Goal: Task Accomplishment & Management: Manage account settings

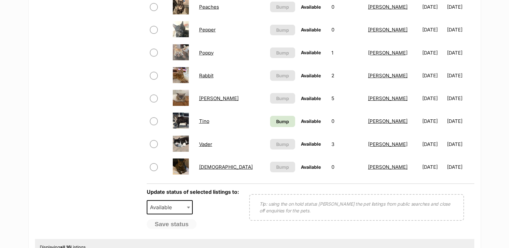
scroll to position [357, 0]
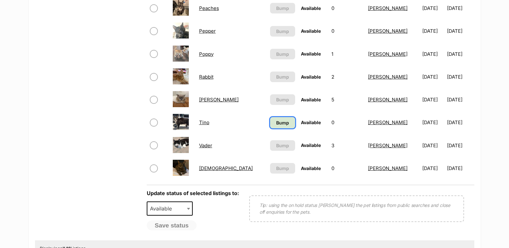
click at [289, 120] on span "Bump" at bounding box center [282, 122] width 13 height 7
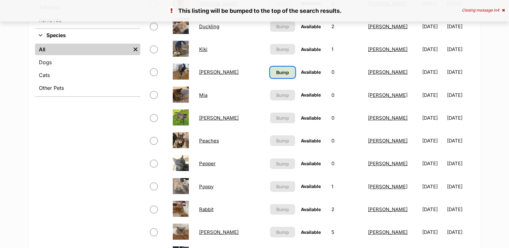
click at [286, 71] on span "Bump" at bounding box center [282, 72] width 13 height 7
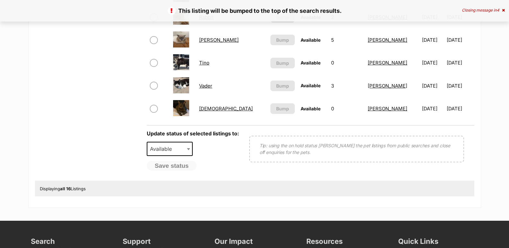
scroll to position [417, 0]
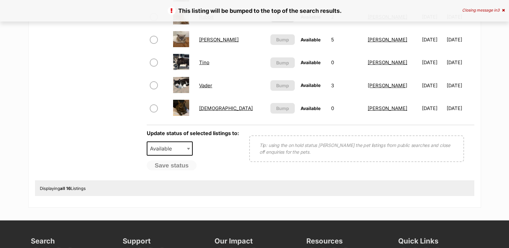
click at [239, 39] on link "[PERSON_NAME]" at bounding box center [218, 40] width 39 height 6
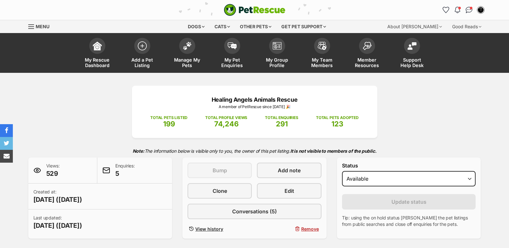
select select "on_hold"
click at [342, 171] on select "Draft - not available as listing has enquires Available On hold Adopted" at bounding box center [409, 178] width 134 height 15
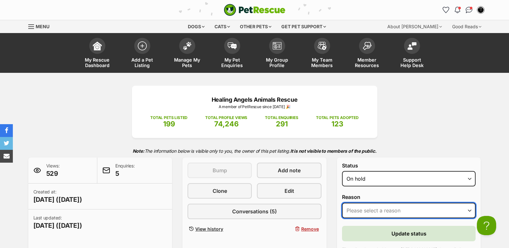
click at [364, 214] on select "Please select a reason Medical reasons Reviewing applications Adoption pending …" at bounding box center [409, 210] width 134 height 15
select select "reviewing_applications"
click at [342, 203] on select "Please select a reason Medical reasons Reviewing applications Adoption pending …" at bounding box center [409, 210] width 134 height 15
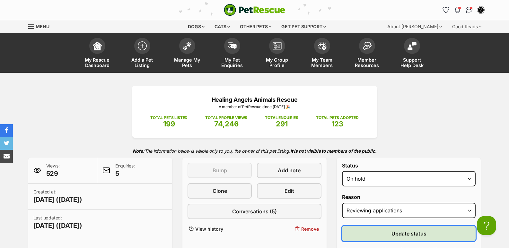
click at [376, 232] on button "Update status" at bounding box center [409, 233] width 134 height 15
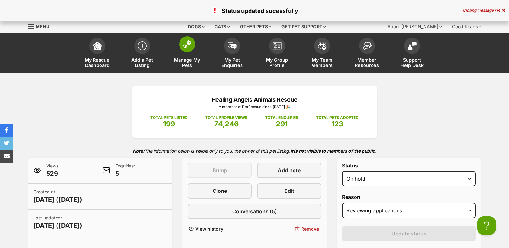
click at [187, 47] on img at bounding box center [187, 44] width 9 height 8
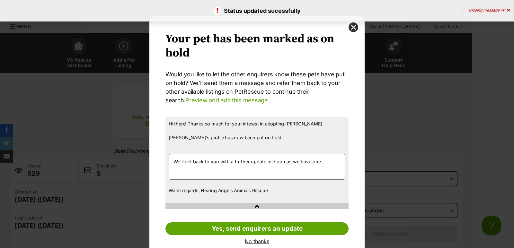
click at [94, 165] on div "Your pet has been marked as on hold Your pets have been marked as on hold Would…" at bounding box center [257, 124] width 514 height 248
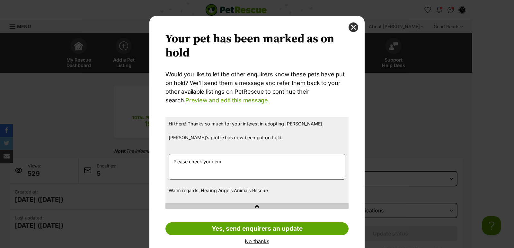
type textarea "Please check your ema"
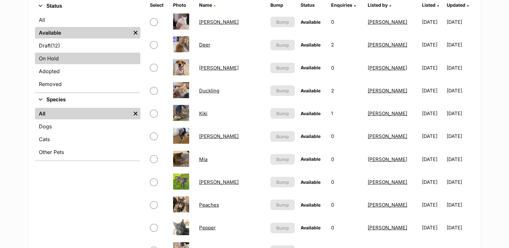
click at [57, 60] on link "On Hold" at bounding box center [87, 59] width 105 height 12
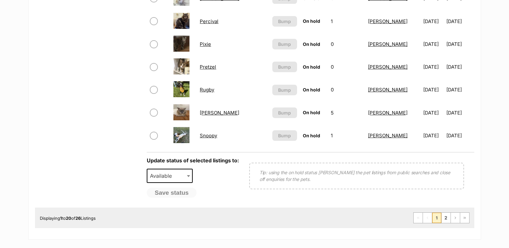
click at [219, 112] on link "[PERSON_NAME]" at bounding box center [219, 113] width 39 height 6
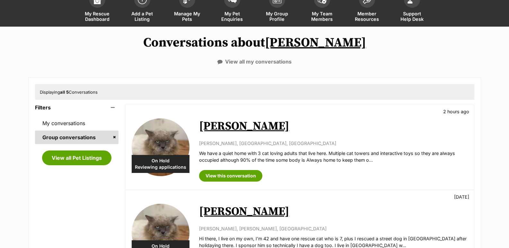
scroll to position [64, 0]
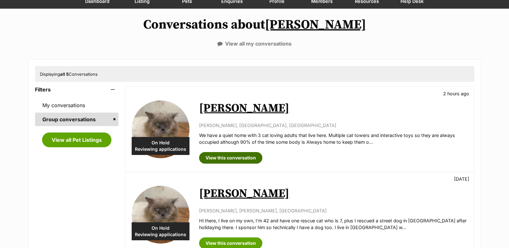
click at [239, 160] on link "View this conversation" at bounding box center [230, 158] width 63 height 12
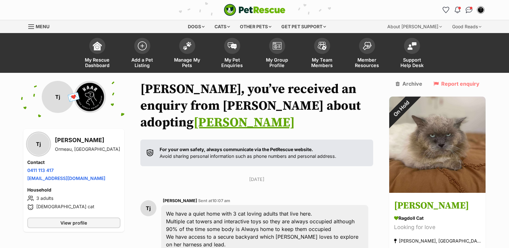
scroll to position [161, 0]
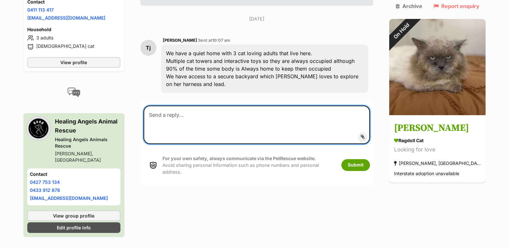
click at [181, 122] on textarea at bounding box center [257, 125] width 227 height 39
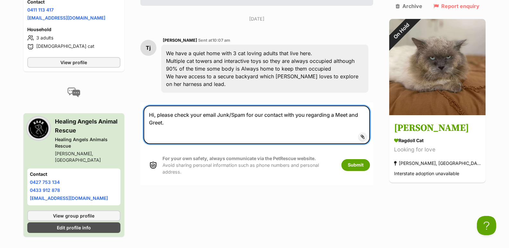
drag, startPoint x: 158, startPoint y: 124, endPoint x: 144, endPoint y: 111, distance: 18.4
click at [144, 111] on textarea "Hi, please check your email Junk/Spam for our contact with you regarding a Meet…" at bounding box center [257, 125] width 227 height 39
type textarea "Hi, please check your email Junk/Spam for our contact with you regarding a Meet…"
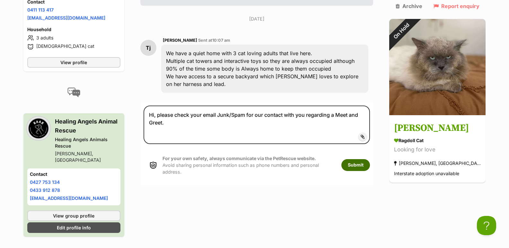
click at [354, 169] on button "Submit" at bounding box center [355, 165] width 29 height 12
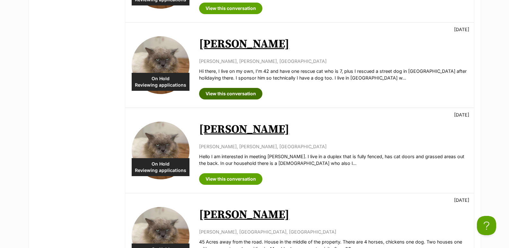
scroll to position [225, 0]
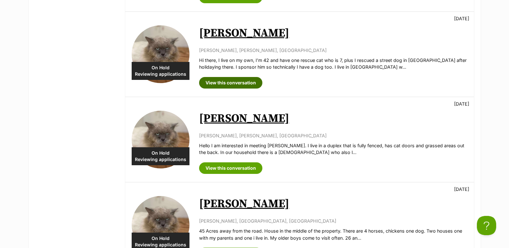
click at [225, 84] on link "View this conversation" at bounding box center [230, 83] width 63 height 12
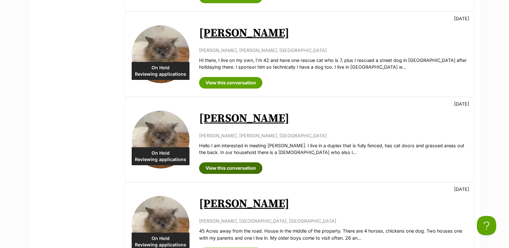
click at [223, 168] on link "View this conversation" at bounding box center [230, 168] width 63 height 12
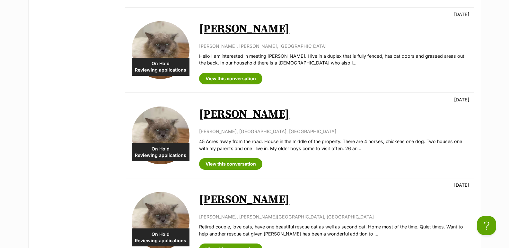
scroll to position [321, 0]
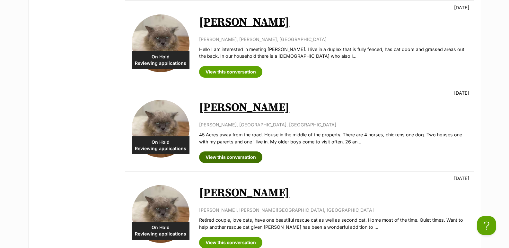
click at [240, 157] on link "View this conversation" at bounding box center [230, 158] width 63 height 12
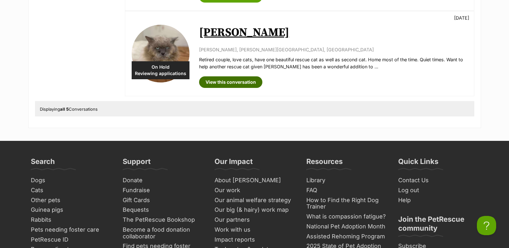
click at [235, 83] on link "View this conversation" at bounding box center [230, 82] width 63 height 12
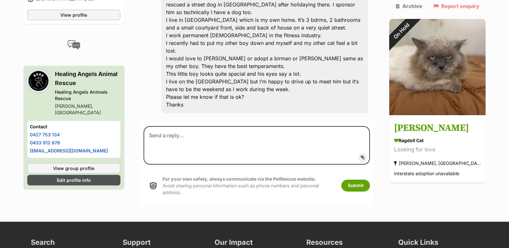
scroll to position [225, 0]
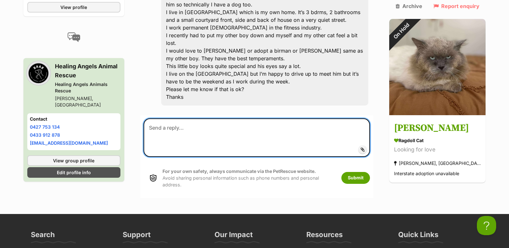
click at [197, 128] on textarea at bounding box center [257, 137] width 227 height 39
paste textarea "Hi, please check your email Junk/Spam for our contact with you regarding a Meet…"
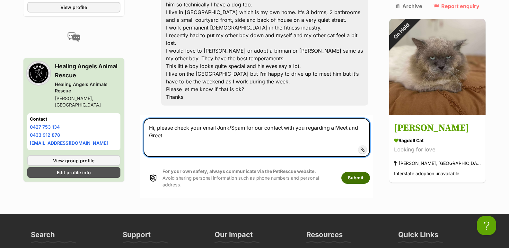
type textarea "Hi, please check your email Junk/Spam for our contact with you regarding a Meet…"
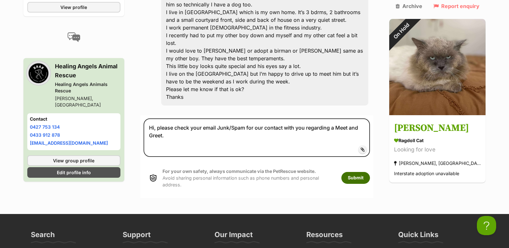
click at [358, 180] on button "Submit" at bounding box center [355, 178] width 29 height 12
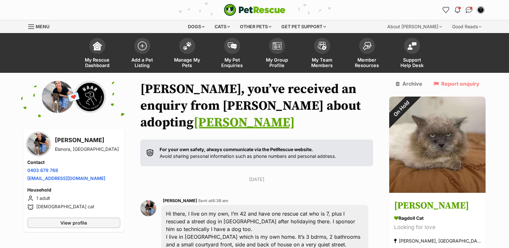
scroll to position [219, 0]
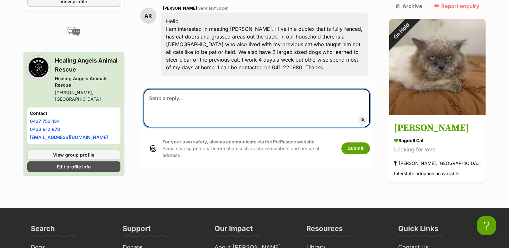
click at [213, 105] on textarea at bounding box center [257, 108] width 227 height 39
paste textarea "Hi, please check your email Junk/Spam for our contact with you regarding a Meet…"
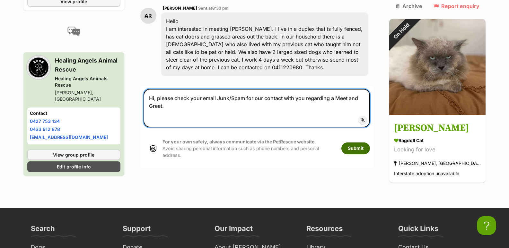
type textarea "Hi, please check your email Junk/Spam for our contact with you regarding a Meet…"
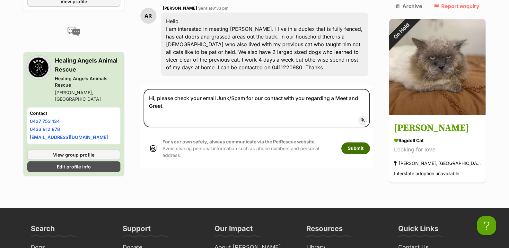
click at [348, 151] on button "Submit" at bounding box center [355, 149] width 29 height 12
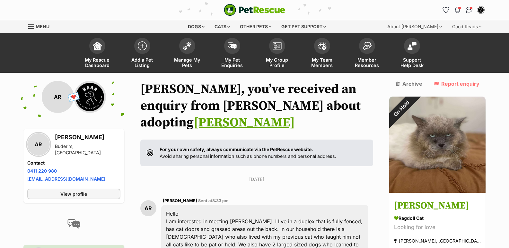
scroll to position [193, 0]
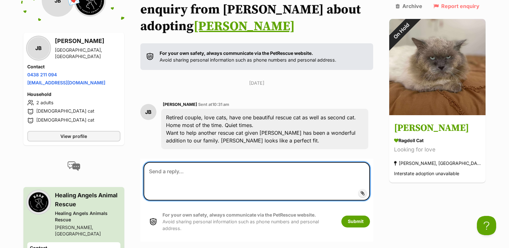
click at [192, 174] on textarea at bounding box center [257, 181] width 227 height 39
paste textarea "Hi, please check your email Junk/Spam for our contact with you regarding a Meet…"
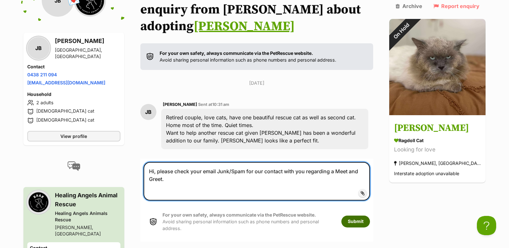
type textarea "Hi, please check your email Junk/Spam for our contact with you regarding a Meet…"
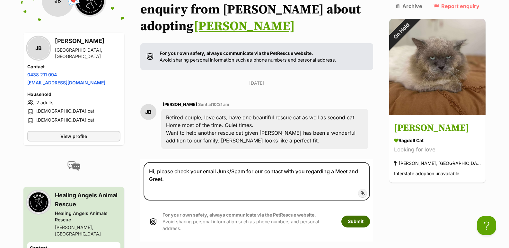
click at [352, 219] on button "Submit" at bounding box center [355, 222] width 29 height 12
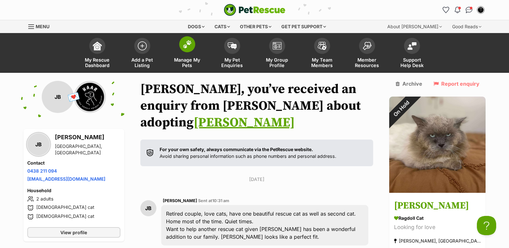
click at [190, 45] on img at bounding box center [187, 44] width 9 height 8
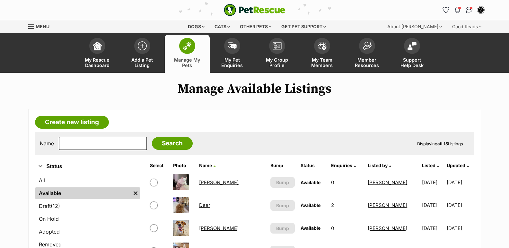
click at [216, 227] on link "[PERSON_NAME]" at bounding box center [218, 228] width 39 height 6
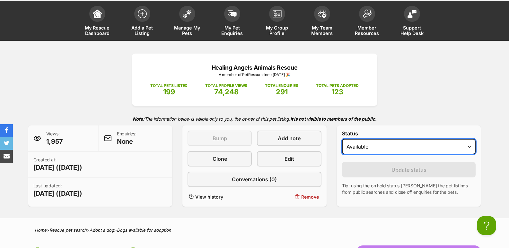
click at [358, 144] on select "Draft Available On hold Adopted" at bounding box center [409, 146] width 134 height 15
select select "on_hold"
click at [342, 139] on select "Draft Available On hold Adopted" at bounding box center [409, 146] width 134 height 15
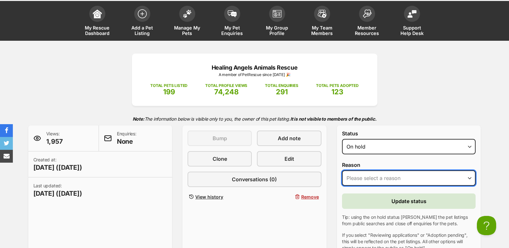
click at [357, 178] on select "Please select a reason Medical reasons Reviewing applications Adoption pending …" at bounding box center [409, 177] width 134 height 15
select select "other"
click at [342, 170] on select "Please select a reason Medical reasons Reviewing applications Adoption pending …" at bounding box center [409, 177] width 134 height 15
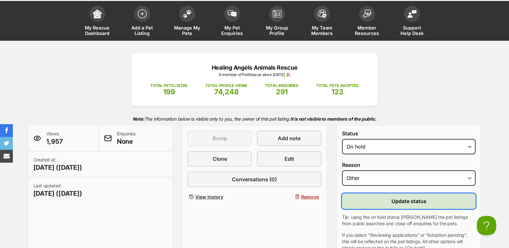
click at [390, 198] on button "Update status" at bounding box center [409, 201] width 134 height 15
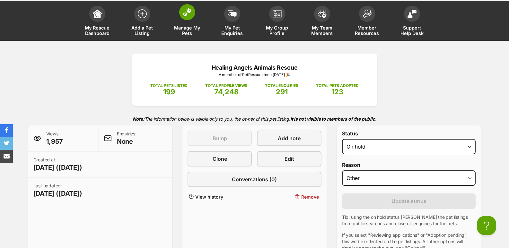
click at [188, 12] on img at bounding box center [187, 12] width 9 height 8
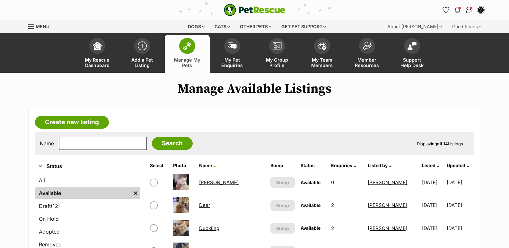
click at [49, 204] on link "Draft (12) Items" at bounding box center [87, 206] width 105 height 12
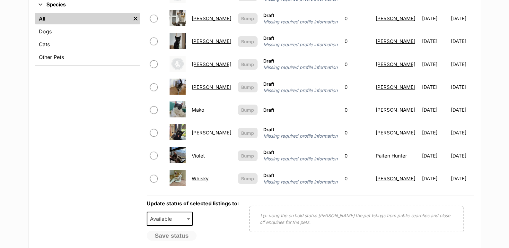
scroll to position [257, 0]
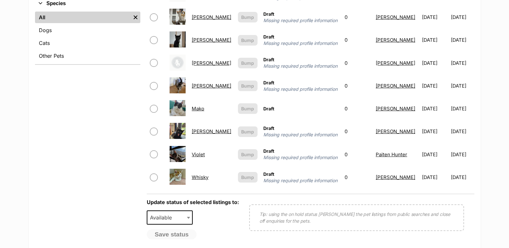
click at [199, 106] on link "Mako" at bounding box center [198, 109] width 13 height 6
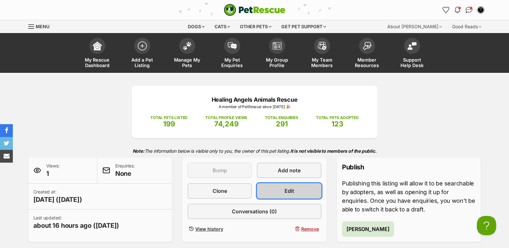
click at [300, 196] on link "Edit" at bounding box center [289, 190] width 64 height 15
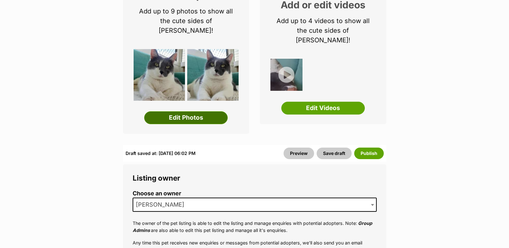
click at [211, 113] on link "Edit Photos" at bounding box center [185, 117] width 83 height 13
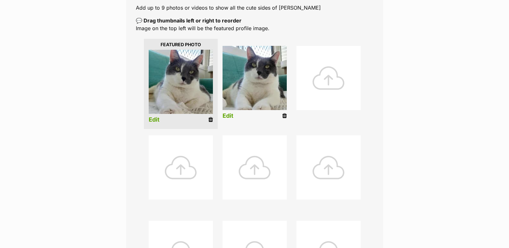
click at [153, 121] on link "Edit" at bounding box center [154, 120] width 11 height 7
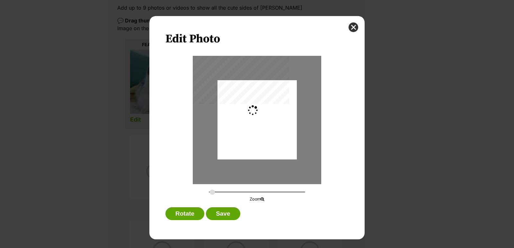
type input "0.3426"
click at [220, 217] on button "Save" at bounding box center [223, 213] width 34 height 13
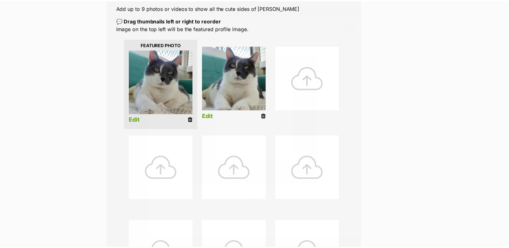
scroll to position [128, 0]
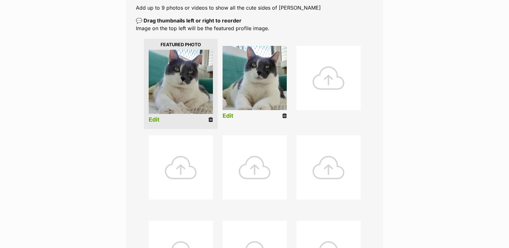
click at [224, 117] on link "Edit" at bounding box center [228, 116] width 11 height 7
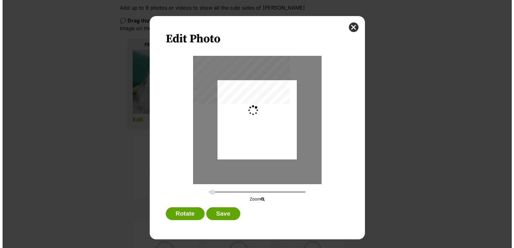
scroll to position [0, 0]
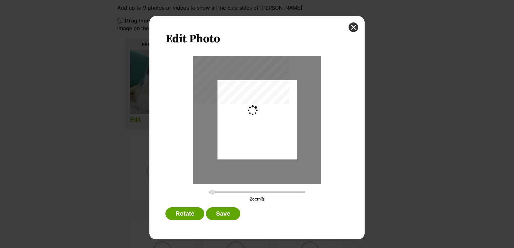
type input "0.2744"
click at [223, 216] on button "Save" at bounding box center [223, 213] width 34 height 13
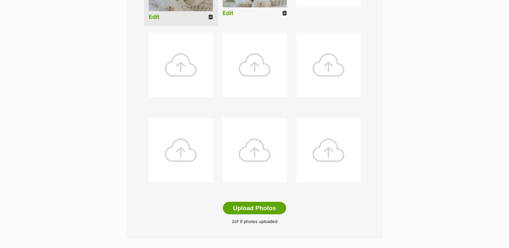
scroll to position [321, 0]
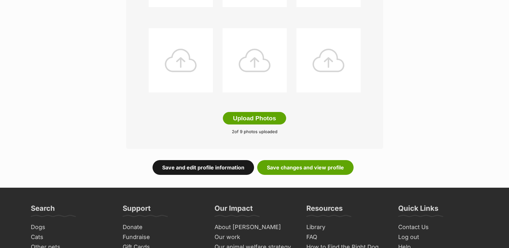
click at [196, 171] on link "Save and edit profile information" at bounding box center [203, 167] width 101 height 15
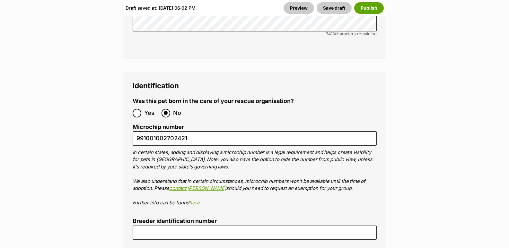
scroll to position [2312, 0]
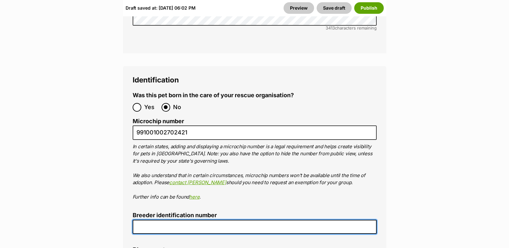
click at [162, 220] on input "Breeder identification number" at bounding box center [255, 227] width 244 height 14
click at [169, 220] on input "Breeder identification number" at bounding box center [255, 227] width 244 height 14
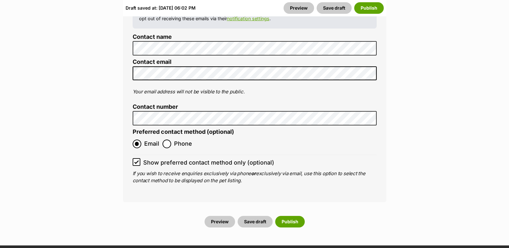
scroll to position [2697, 0]
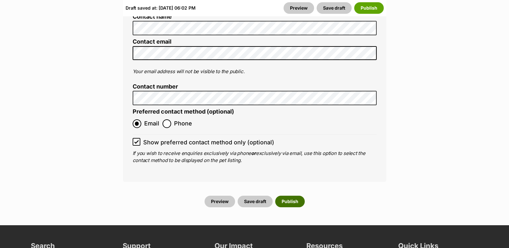
type input "0016197957671"
click at [289, 196] on button "Publish" at bounding box center [290, 202] width 30 height 12
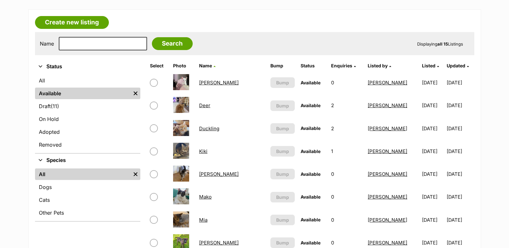
scroll to position [32, 0]
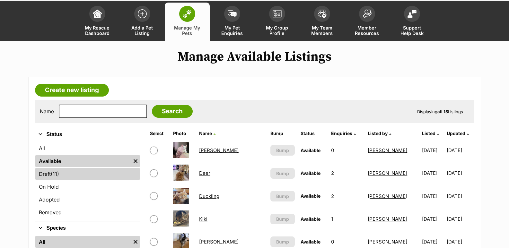
click at [44, 177] on link "Draft (11) Items" at bounding box center [87, 174] width 105 height 12
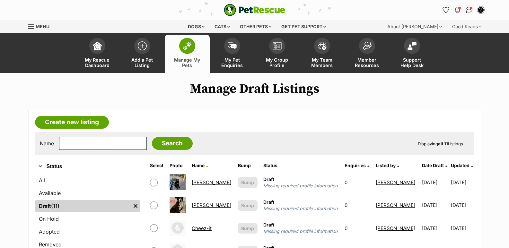
click at [203, 181] on link "[PERSON_NAME]" at bounding box center [211, 182] width 39 height 6
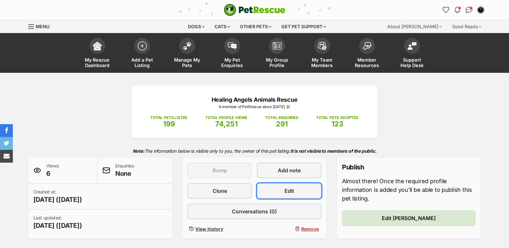
click at [269, 189] on link "Edit" at bounding box center [289, 190] width 64 height 15
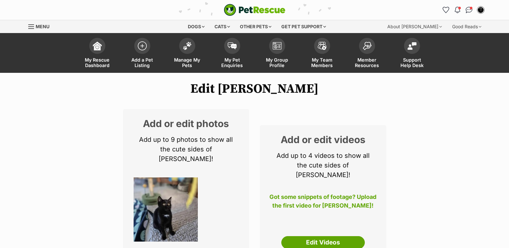
scroll to position [64, 0]
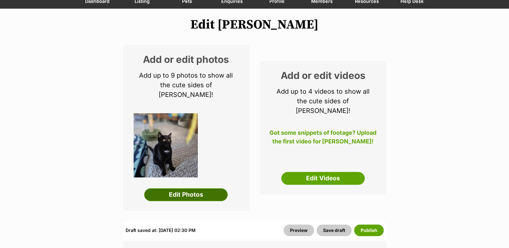
click at [192, 188] on link "Edit Photos" at bounding box center [185, 194] width 83 height 13
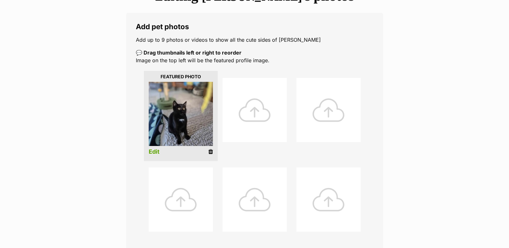
click at [153, 149] on link "Edit" at bounding box center [154, 152] width 11 height 7
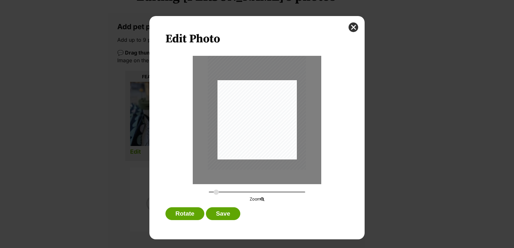
drag, startPoint x: 211, startPoint y: 191, endPoint x: 216, endPoint y: 193, distance: 5.5
type input "0.3391"
click at [216, 193] on input "Dialog Window - Close (Press escape to close)" at bounding box center [257, 192] width 96 height 6
drag, startPoint x: 266, startPoint y: 144, endPoint x: 268, endPoint y: 133, distance: 11.3
click at [268, 133] on div "Dialog Window - Close (Press escape to close)" at bounding box center [260, 96] width 98 height 131
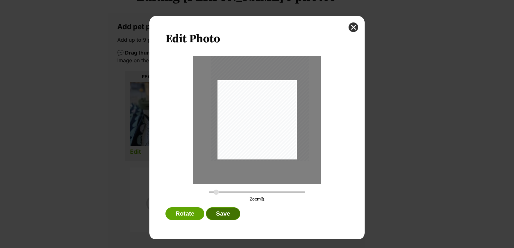
click at [224, 216] on button "Save" at bounding box center [223, 213] width 34 height 13
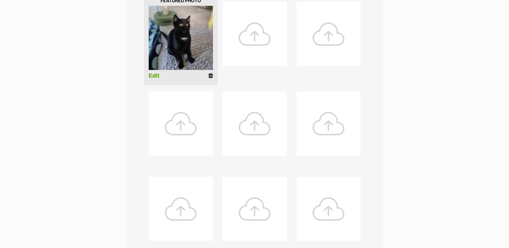
scroll to position [321, 0]
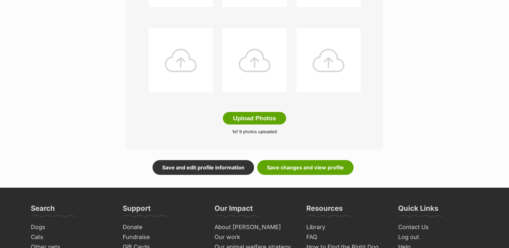
click at [190, 167] on link "Save and edit profile information" at bounding box center [203, 167] width 101 height 15
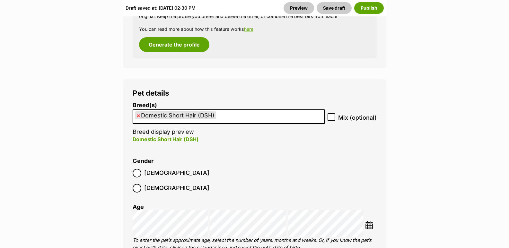
scroll to position [931, 0]
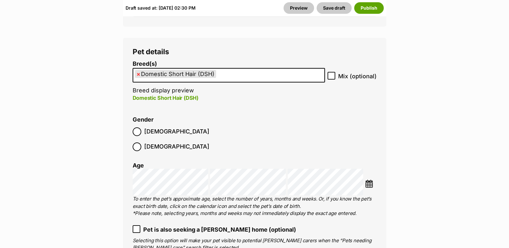
click at [240, 124] on ol "[DEMOGRAPHIC_DATA] [DEMOGRAPHIC_DATA]" at bounding box center [194, 139] width 122 height 30
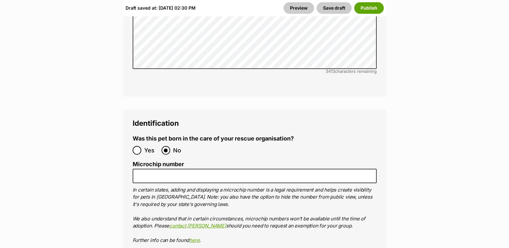
scroll to position [2248, 0]
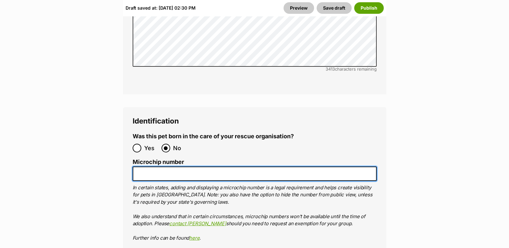
click at [170, 167] on input "Microchip number" at bounding box center [255, 174] width 244 height 14
paste input "953010007918746"
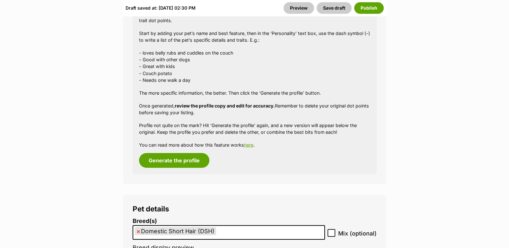
scroll to position [771, 0]
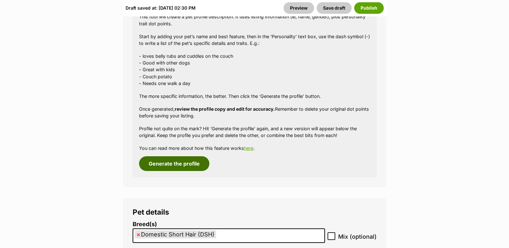
type input "953010007918746"
click at [199, 158] on button "Generate the profile" at bounding box center [174, 163] width 70 height 15
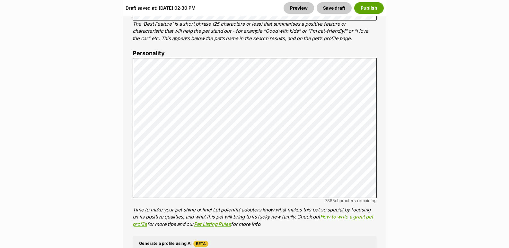
scroll to position [526, 0]
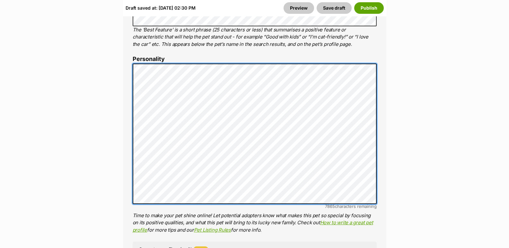
click at [124, 51] on div "About This Pet Name Henlo there, it looks like you might be using the pet name …" at bounding box center [254, 163] width 263 height 538
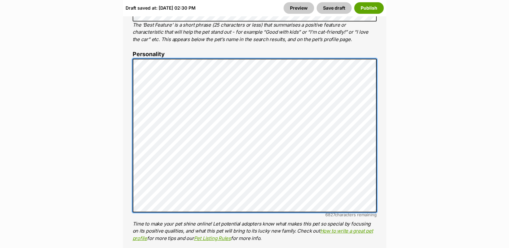
scroll to position [430, 0]
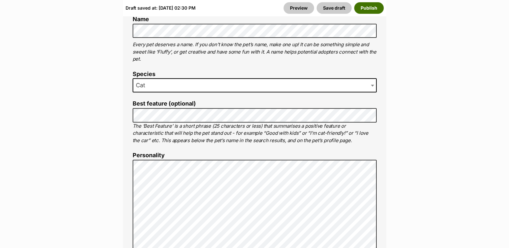
click at [367, 7] on button "Publish" at bounding box center [369, 8] width 30 height 12
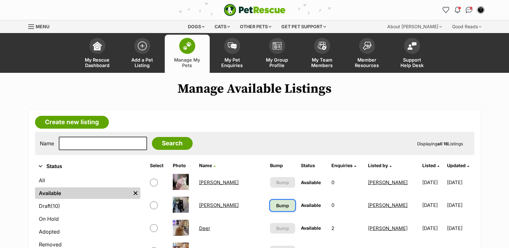
click at [270, 208] on link "Bump" at bounding box center [282, 205] width 25 height 11
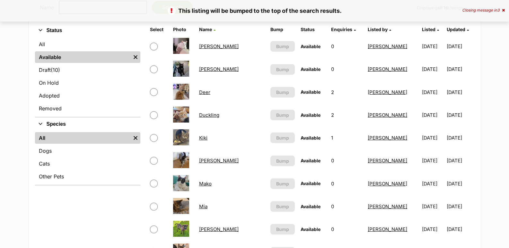
scroll to position [128, 0]
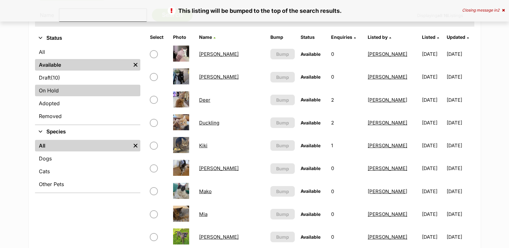
click at [72, 89] on link "On Hold" at bounding box center [87, 91] width 105 height 12
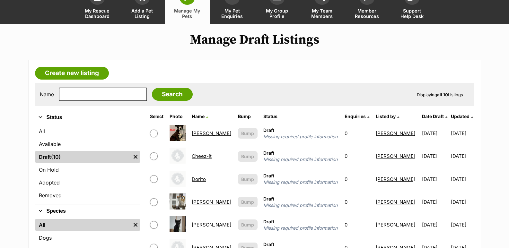
scroll to position [96, 0]
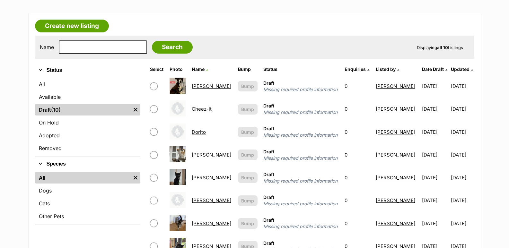
click at [206, 177] on link "[PERSON_NAME]" at bounding box center [211, 178] width 39 height 6
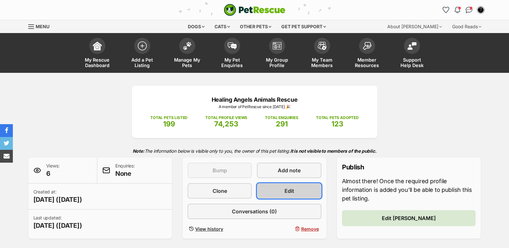
click at [278, 193] on link "Edit" at bounding box center [289, 190] width 64 height 15
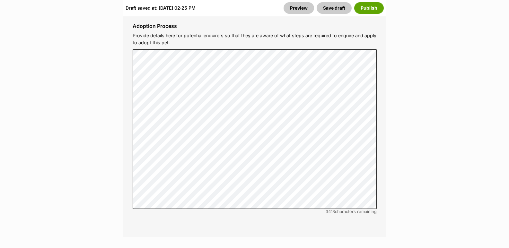
scroll to position [2232, 0]
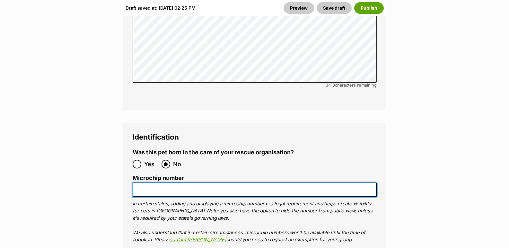
click at [197, 183] on input "Microchip number" at bounding box center [255, 190] width 244 height 14
paste input "953010007918730"
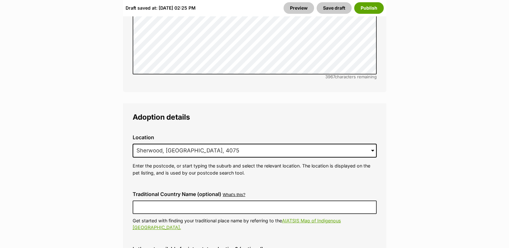
scroll to position [1493, 0]
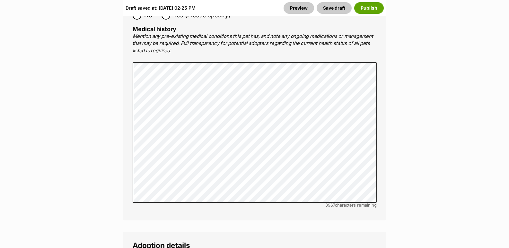
type input "953010007918730"
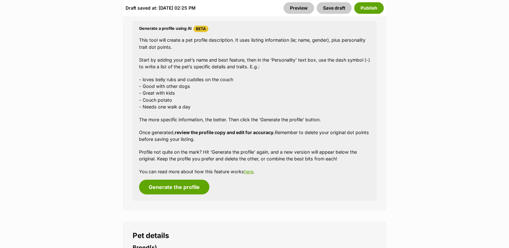
scroll to position [755, 0]
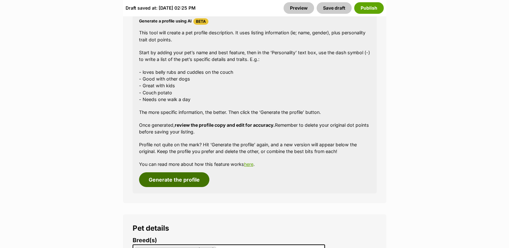
click at [188, 172] on button "Generate the profile" at bounding box center [174, 179] width 70 height 15
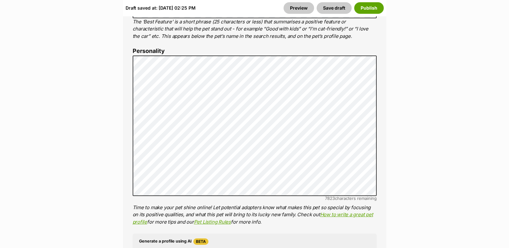
scroll to position [526, 0]
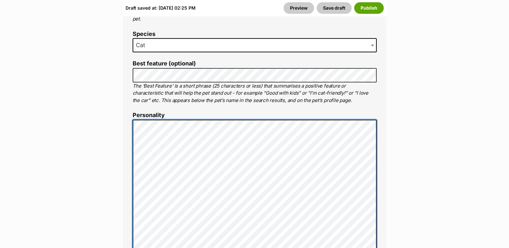
scroll to position [462, 0]
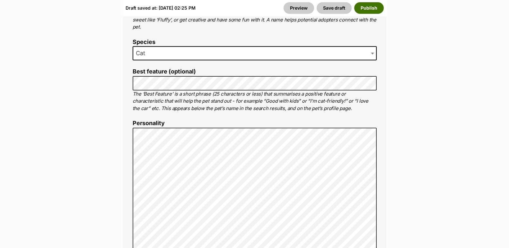
click at [368, 8] on button "Publish" at bounding box center [369, 8] width 30 height 12
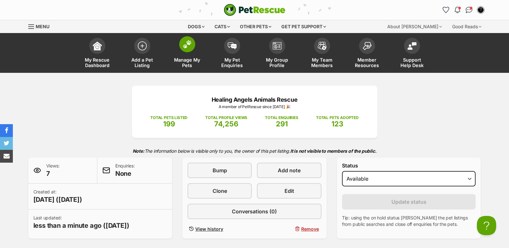
click at [192, 48] on span at bounding box center [187, 44] width 16 height 16
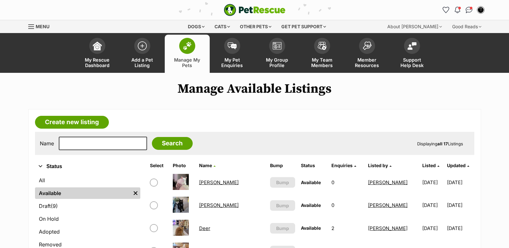
click at [57, 204] on span "(9)" at bounding box center [54, 206] width 7 height 8
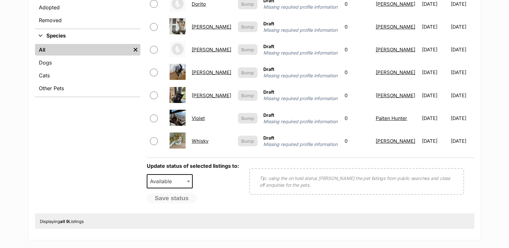
scroll to position [225, 0]
click at [199, 96] on link "[PERSON_NAME]" at bounding box center [211, 95] width 39 height 6
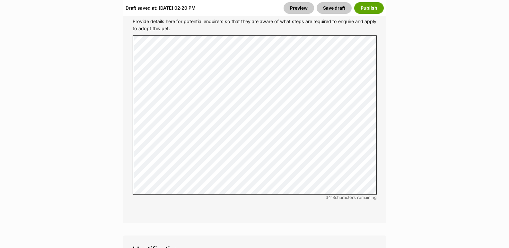
scroll to position [2344, 0]
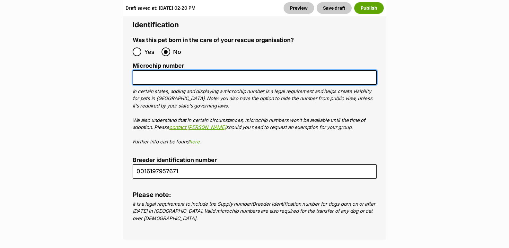
click at [183, 70] on input "Microchip number" at bounding box center [255, 77] width 244 height 14
paste input "953010007918742"
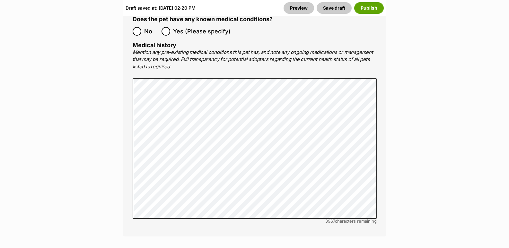
scroll to position [1413, 0]
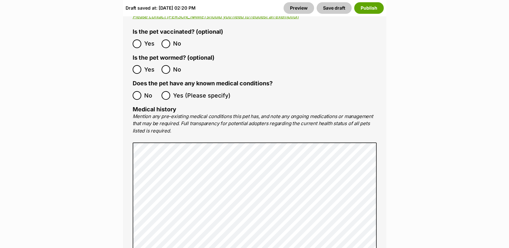
type input "953010007918742"
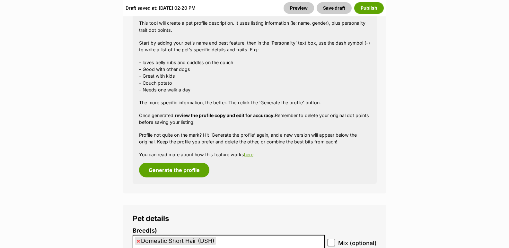
scroll to position [803, 0]
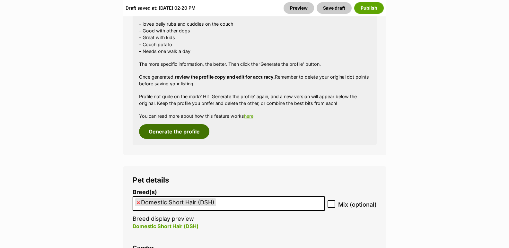
click at [190, 115] on div "Generate a profile using AI Beta This tool will create a pet profile descriptio…" at bounding box center [255, 55] width 244 height 180
click at [189, 124] on button "Generate the profile" at bounding box center [174, 131] width 70 height 15
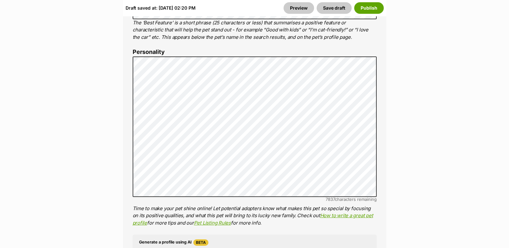
scroll to position [526, 0]
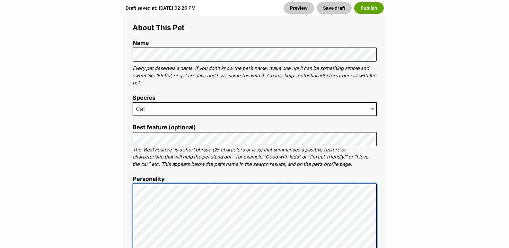
scroll to position [398, 0]
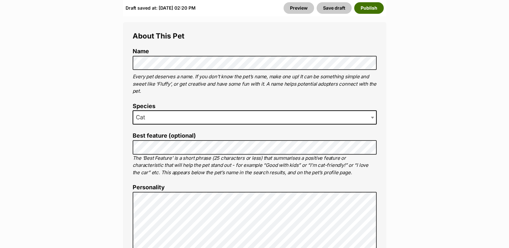
click at [368, 9] on button "Publish" at bounding box center [369, 8] width 30 height 12
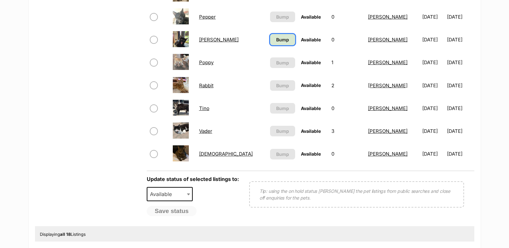
click at [276, 41] on span "Bump" at bounding box center [282, 39] width 13 height 7
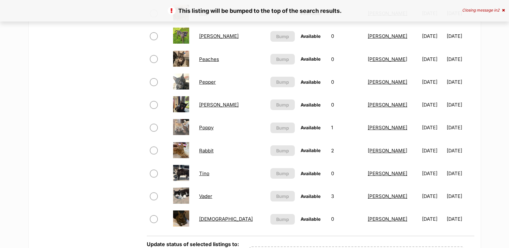
scroll to position [353, 0]
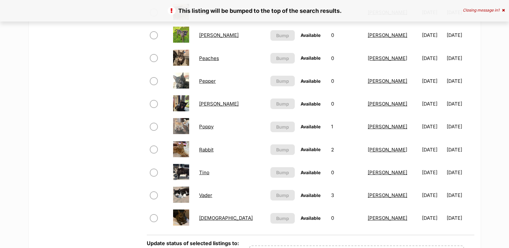
click at [212, 103] on link "[PERSON_NAME]" at bounding box center [218, 104] width 39 height 6
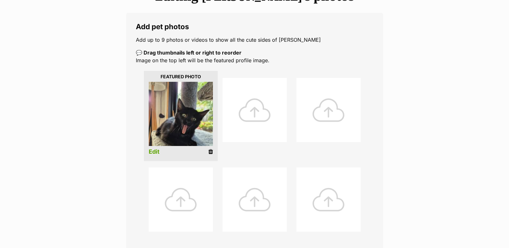
click at [153, 150] on link "Edit" at bounding box center [154, 152] width 11 height 7
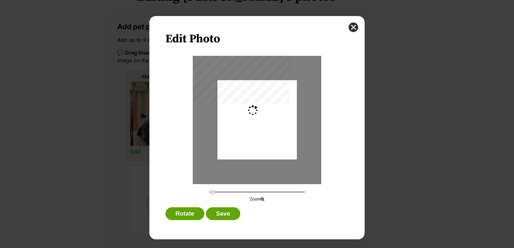
type input "0.2744"
click at [225, 212] on button "Save" at bounding box center [223, 213] width 34 height 13
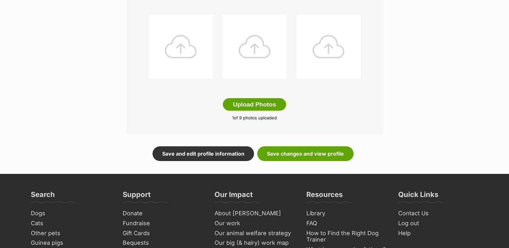
scroll to position [344, 0]
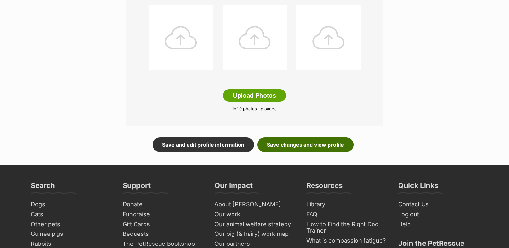
click at [323, 146] on link "Save changes and view profile" at bounding box center [305, 144] width 96 height 15
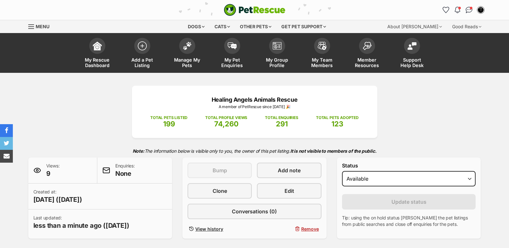
click at [191, 48] on img at bounding box center [187, 46] width 9 height 8
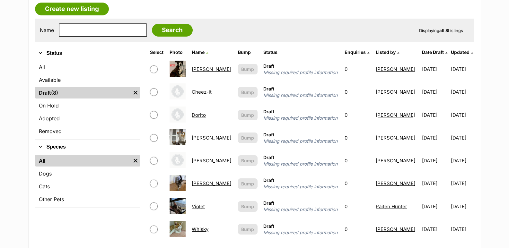
scroll to position [128, 0]
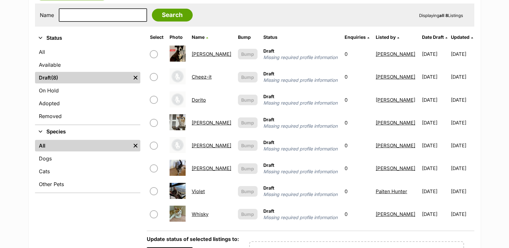
click at [204, 124] on link "[PERSON_NAME]" at bounding box center [211, 123] width 39 height 6
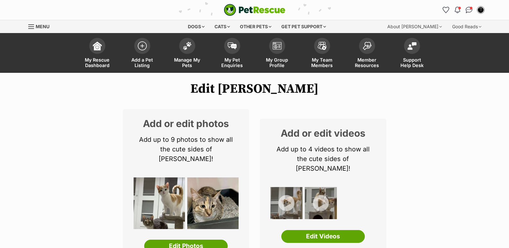
scroll to position [96, 0]
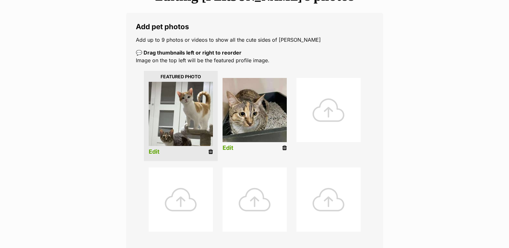
click at [154, 153] on link "Edit" at bounding box center [154, 152] width 11 height 7
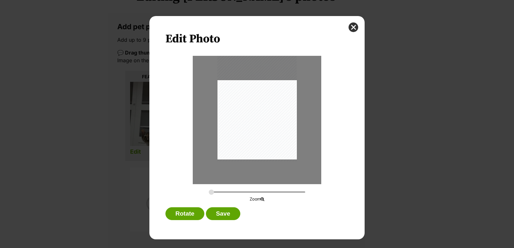
drag, startPoint x: 243, startPoint y: 146, endPoint x: 243, endPoint y: 135, distance: 11.6
click at [243, 135] on div "Dialog Window - Close (Press escape to close)" at bounding box center [256, 109] width 79 height 106
drag, startPoint x: 213, startPoint y: 193, endPoint x: 222, endPoint y: 190, distance: 9.3
type input "0.4125"
click at [222, 190] on input "Dialog Window - Close (Press escape to close)" at bounding box center [257, 192] width 96 height 6
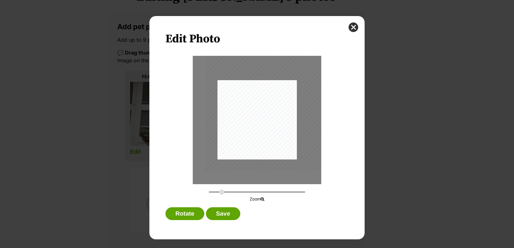
drag, startPoint x: 269, startPoint y: 134, endPoint x: 277, endPoint y: 123, distance: 13.6
click at [277, 123] on div "Dialog Window - Close (Press escape to close)" at bounding box center [264, 91] width 119 height 159
click at [229, 215] on button "Save" at bounding box center [223, 213] width 34 height 13
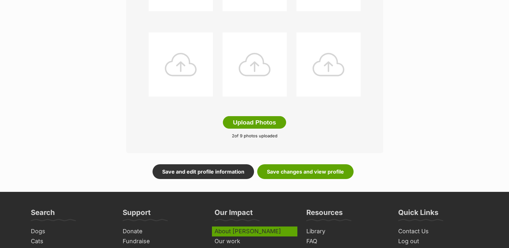
scroll to position [385, 0]
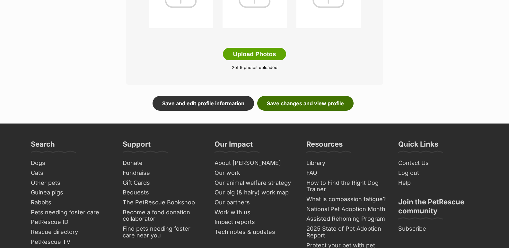
click at [271, 102] on link "Save changes and view profile" at bounding box center [305, 103] width 96 height 15
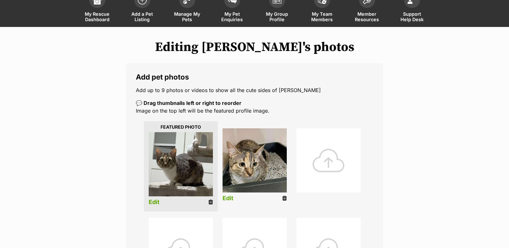
scroll to position [0, 0]
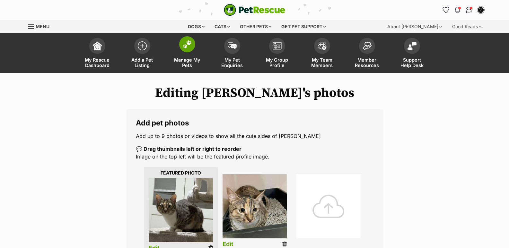
click at [193, 36] on link "Manage My Pets" at bounding box center [187, 54] width 45 height 38
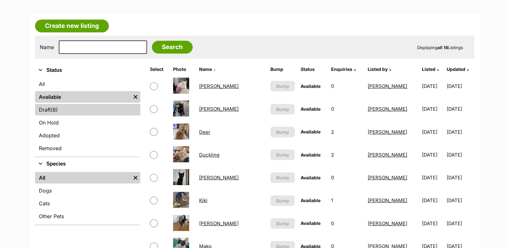
scroll to position [96, 0]
click at [39, 113] on link "Draft (8) Items" at bounding box center [87, 110] width 105 height 12
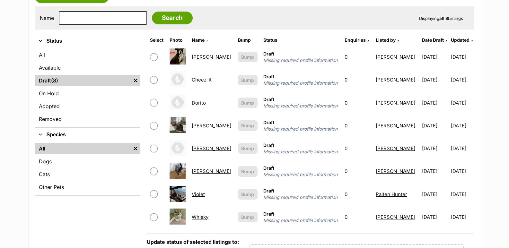
scroll to position [128, 0]
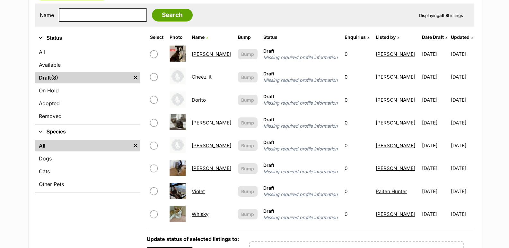
click at [198, 170] on link "Lou" at bounding box center [211, 168] width 39 height 6
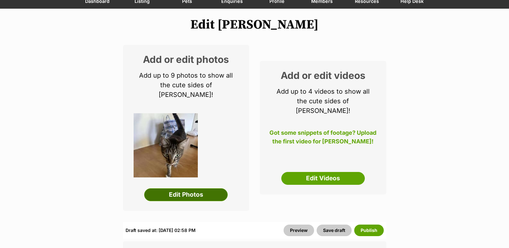
scroll to position [64, 0]
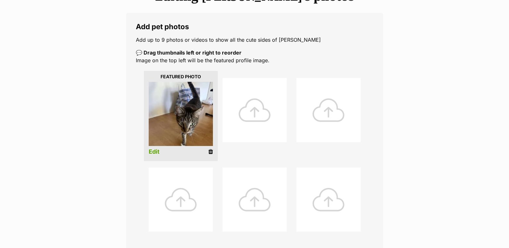
click at [150, 147] on li "Edit" at bounding box center [181, 116] width 74 height 90
click at [151, 151] on link "Edit" at bounding box center [154, 152] width 11 height 7
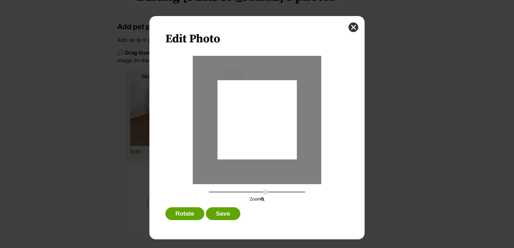
type input "0.2744"
drag, startPoint x: 275, startPoint y: 134, endPoint x: 274, endPoint y: 143, distance: 9.1
click at [274, 143] on div "Dialog Window - Close (Press escape to close)" at bounding box center [256, 129] width 79 height 106
click at [225, 213] on button "Save" at bounding box center [223, 213] width 34 height 13
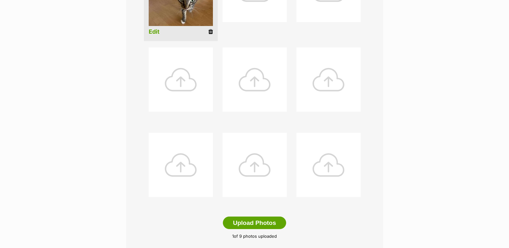
scroll to position [353, 0]
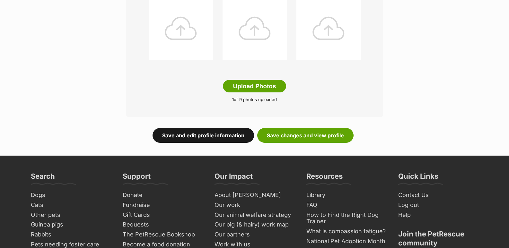
click at [204, 137] on link "Save and edit profile information" at bounding box center [203, 135] width 101 height 15
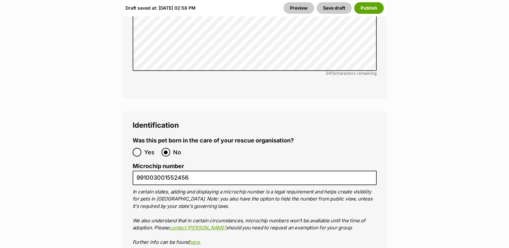
scroll to position [2280, 0]
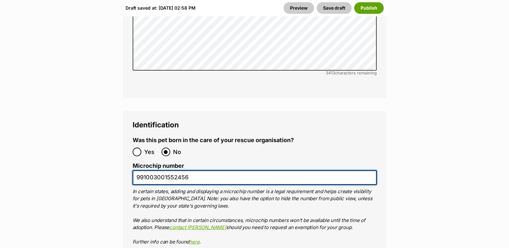
drag, startPoint x: 202, startPoint y: 130, endPoint x: 125, endPoint y: 134, distance: 77.4
click at [125, 134] on div "Identification Was this pet born in the care of your rescue organisation? Yes N…" at bounding box center [254, 225] width 263 height 229
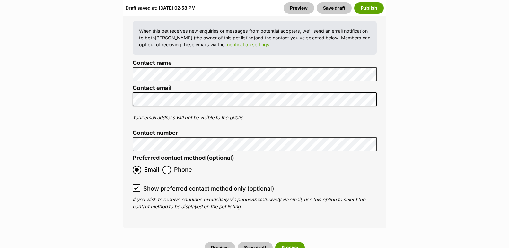
scroll to position [2665, 0]
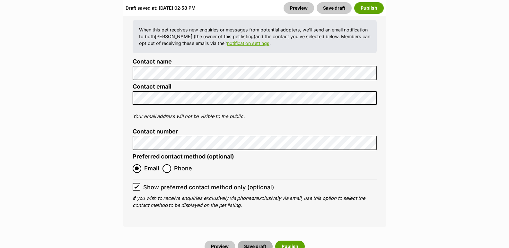
click at [252, 241] on button "Save draft" at bounding box center [255, 247] width 35 height 12
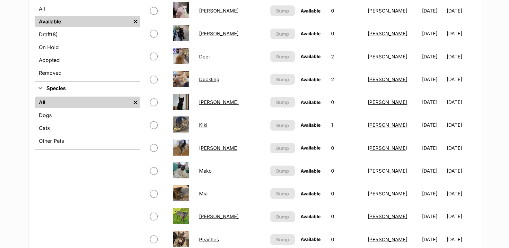
scroll to position [128, 0]
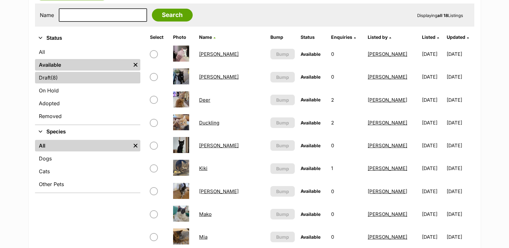
click at [64, 77] on link "Draft (8) Items" at bounding box center [87, 78] width 105 height 12
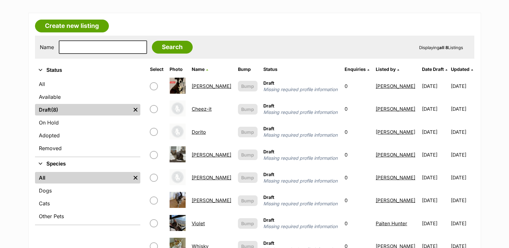
click at [197, 200] on link "[PERSON_NAME]" at bounding box center [211, 200] width 39 height 6
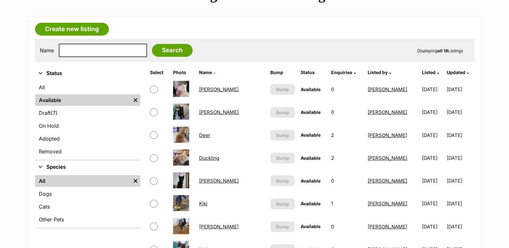
scroll to position [96, 0]
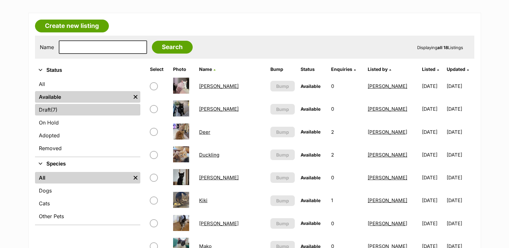
click at [45, 104] on link "Draft (7) Items" at bounding box center [87, 110] width 105 height 12
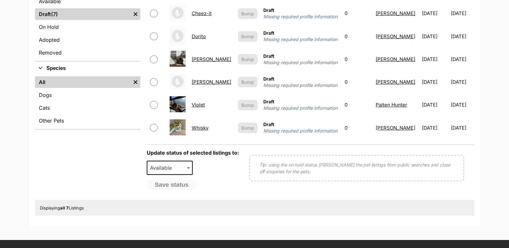
scroll to position [193, 0]
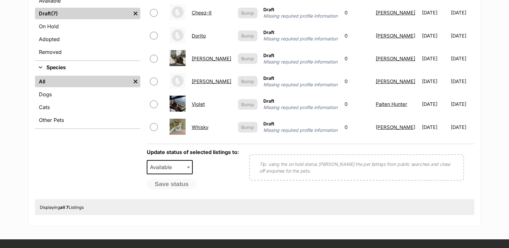
click at [198, 79] on link "Hazel" at bounding box center [211, 81] width 39 height 6
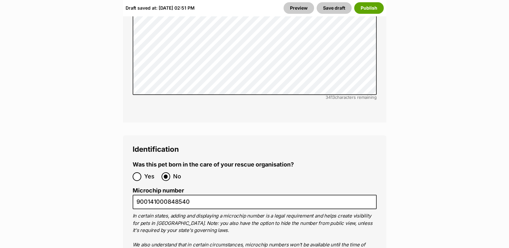
scroll to position [2183, 0]
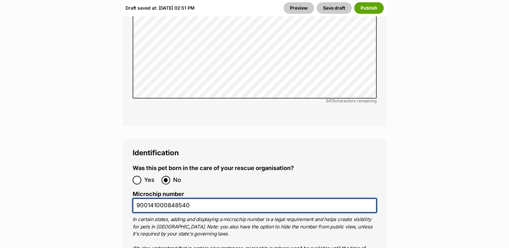
drag, startPoint x: 196, startPoint y: 160, endPoint x: 130, endPoint y: 162, distance: 65.6
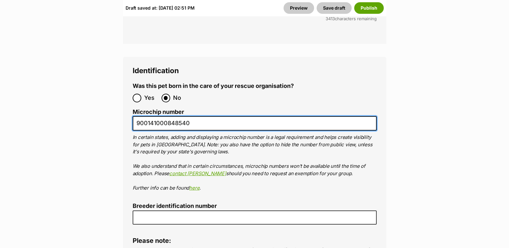
scroll to position [2280, 0]
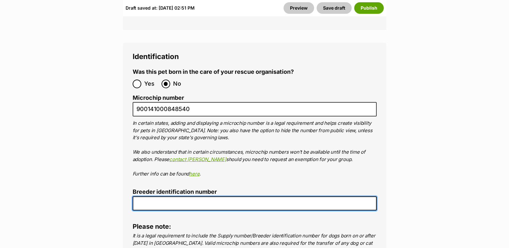
click at [157, 197] on input "Breeder identification number" at bounding box center [255, 204] width 244 height 14
type input "0016197957671"
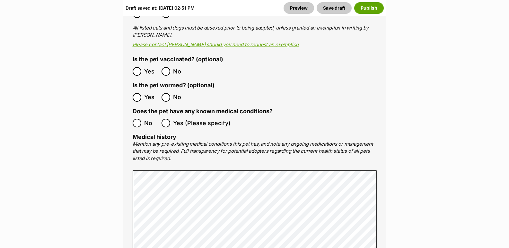
scroll to position [1349, 0]
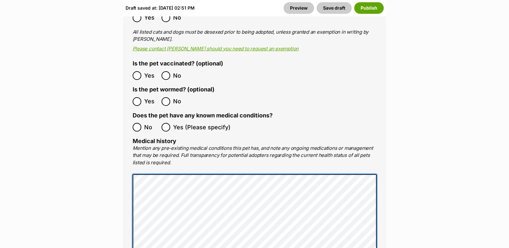
click at [128, 171] on div "Medical All listed pets must be vet checked and up to date with vaccinations, f…" at bounding box center [254, 144] width 263 height 375
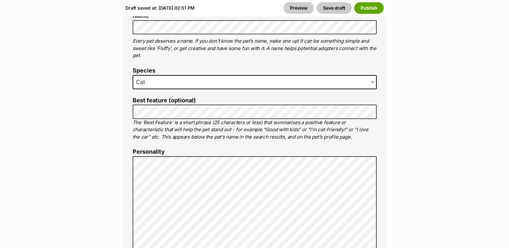
scroll to position [385, 0]
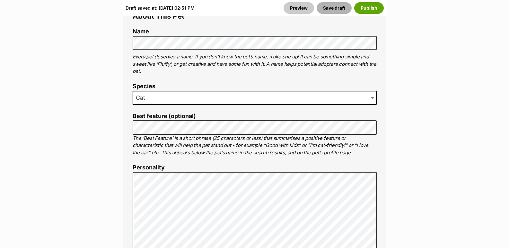
click at [342, 9] on button "Save draft" at bounding box center [334, 8] width 35 height 12
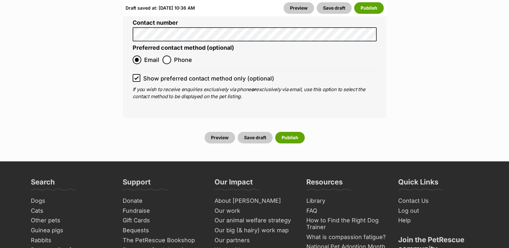
scroll to position [2625, 0]
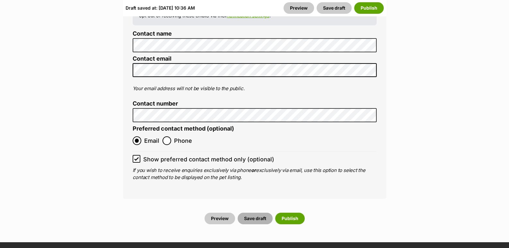
click at [259, 213] on button "Save draft" at bounding box center [255, 219] width 35 height 12
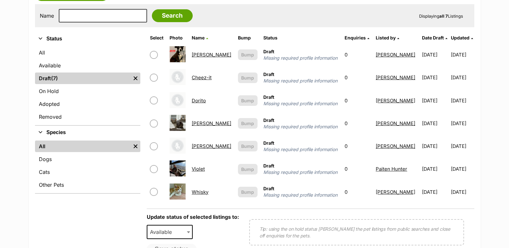
scroll to position [128, 0]
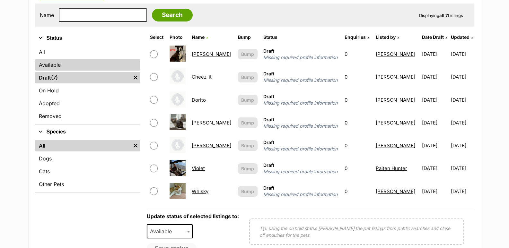
click at [58, 66] on link "Available" at bounding box center [87, 65] width 105 height 12
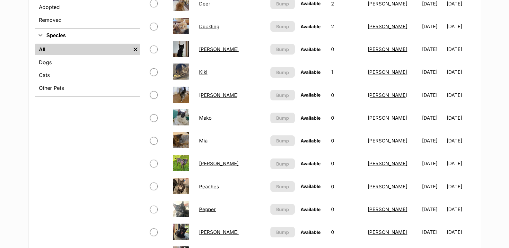
scroll to position [96, 0]
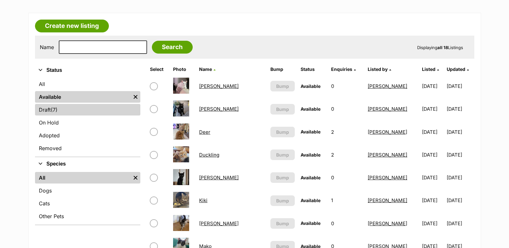
click at [56, 109] on span "(7)" at bounding box center [54, 110] width 7 height 8
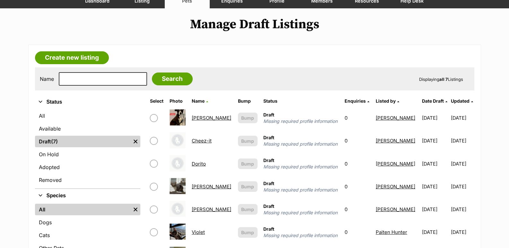
scroll to position [64, 0]
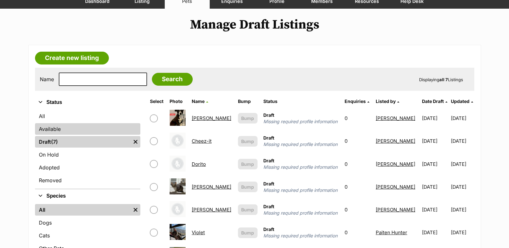
click at [53, 129] on link "Available" at bounding box center [87, 129] width 105 height 12
